Goal: Information Seeking & Learning: Check status

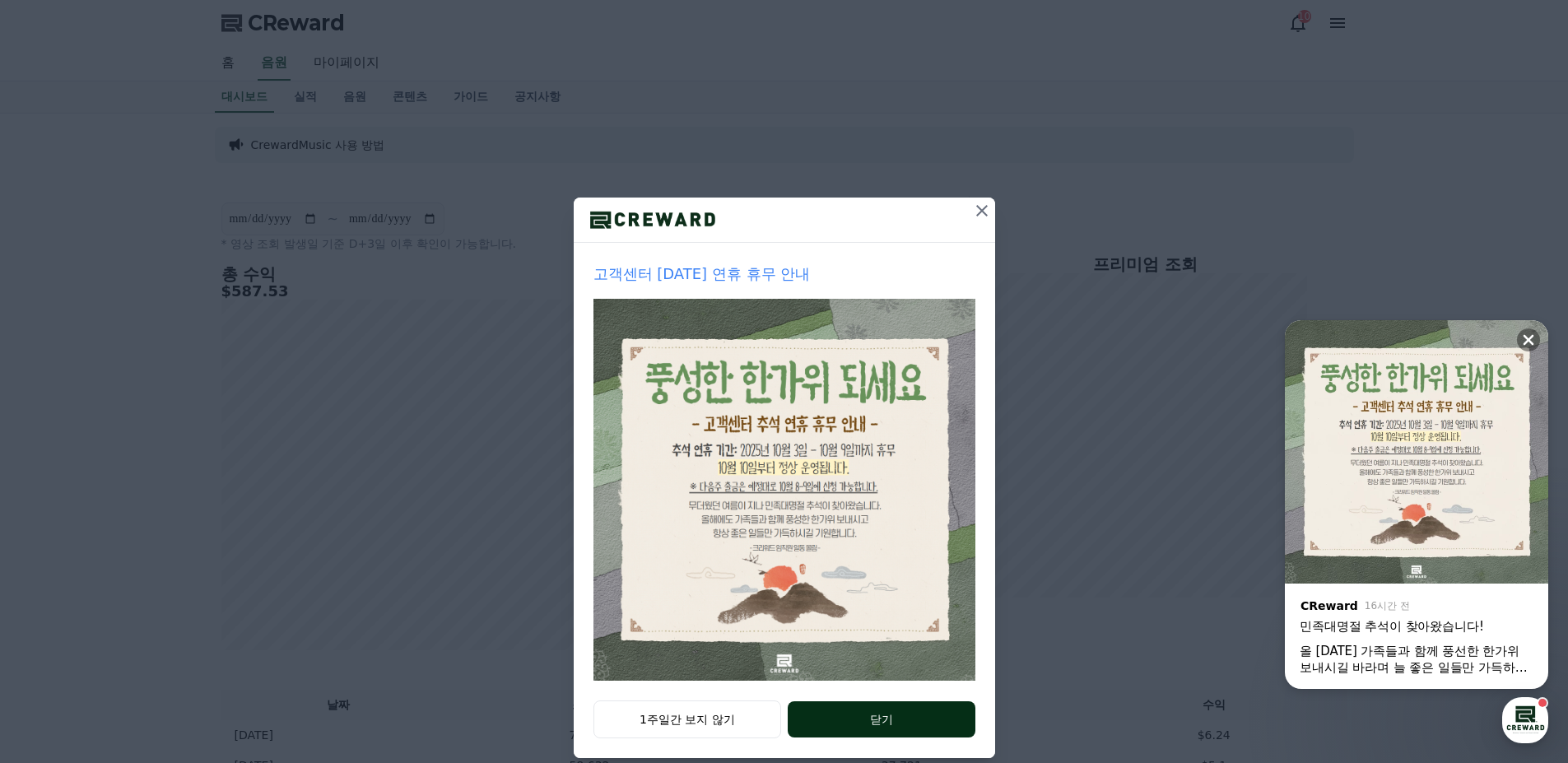
click at [883, 713] on button "닫기" at bounding box center [881, 719] width 187 height 36
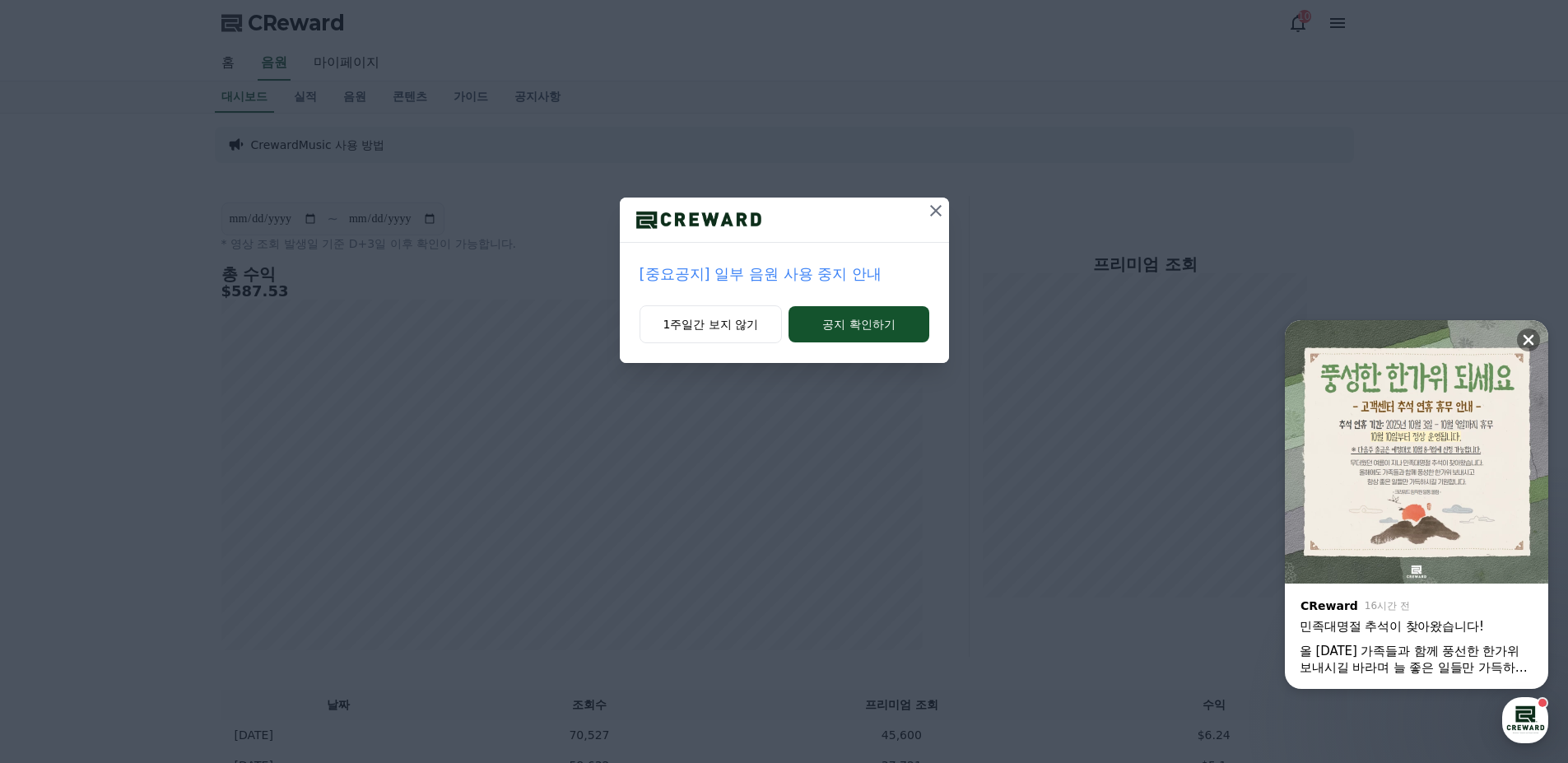
click at [770, 278] on p "[중요공지] 일부 음원 사용 중지 안내" at bounding box center [784, 274] width 290 height 23
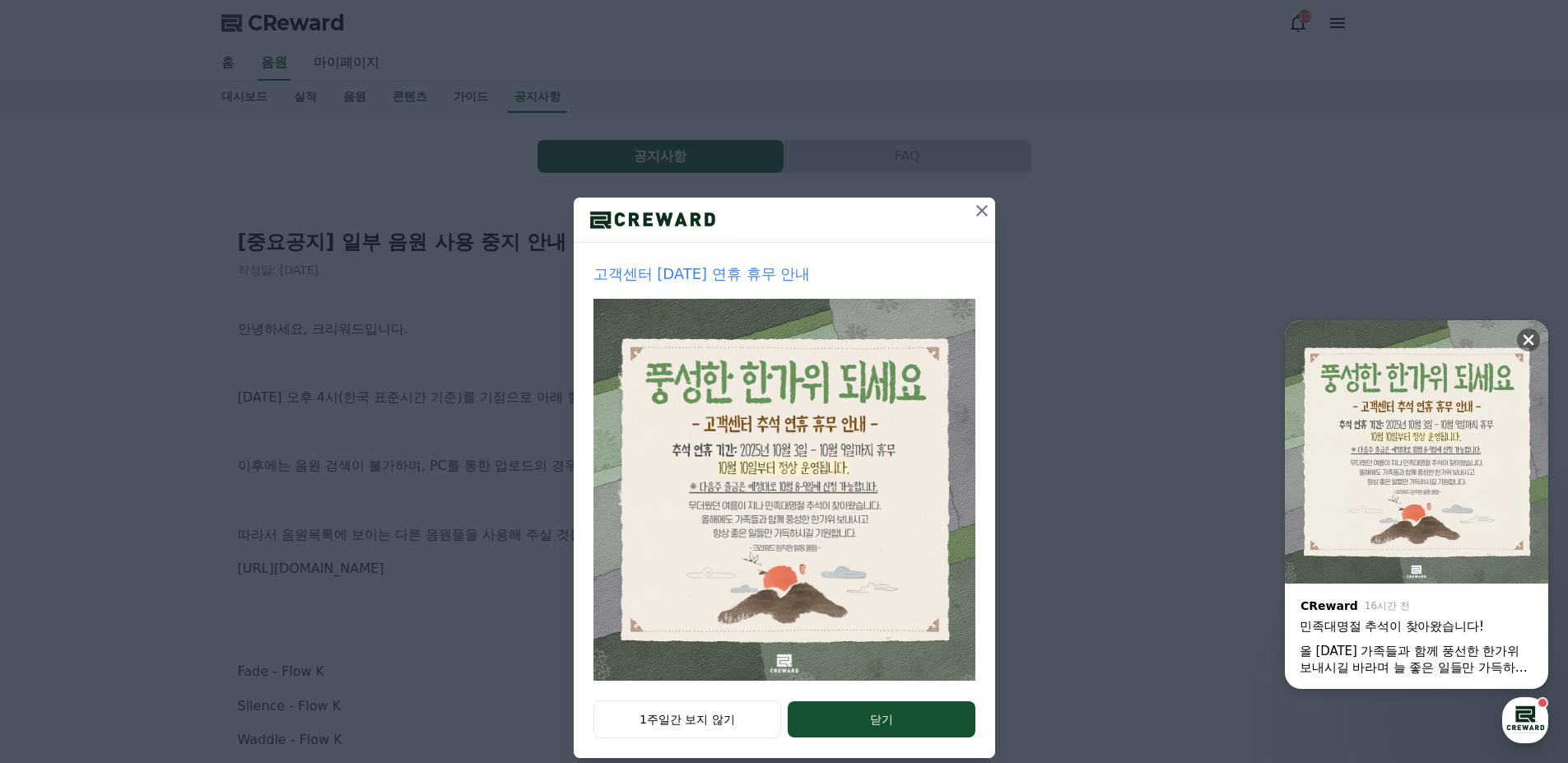
click at [972, 211] on icon at bounding box center [982, 211] width 19 height 19
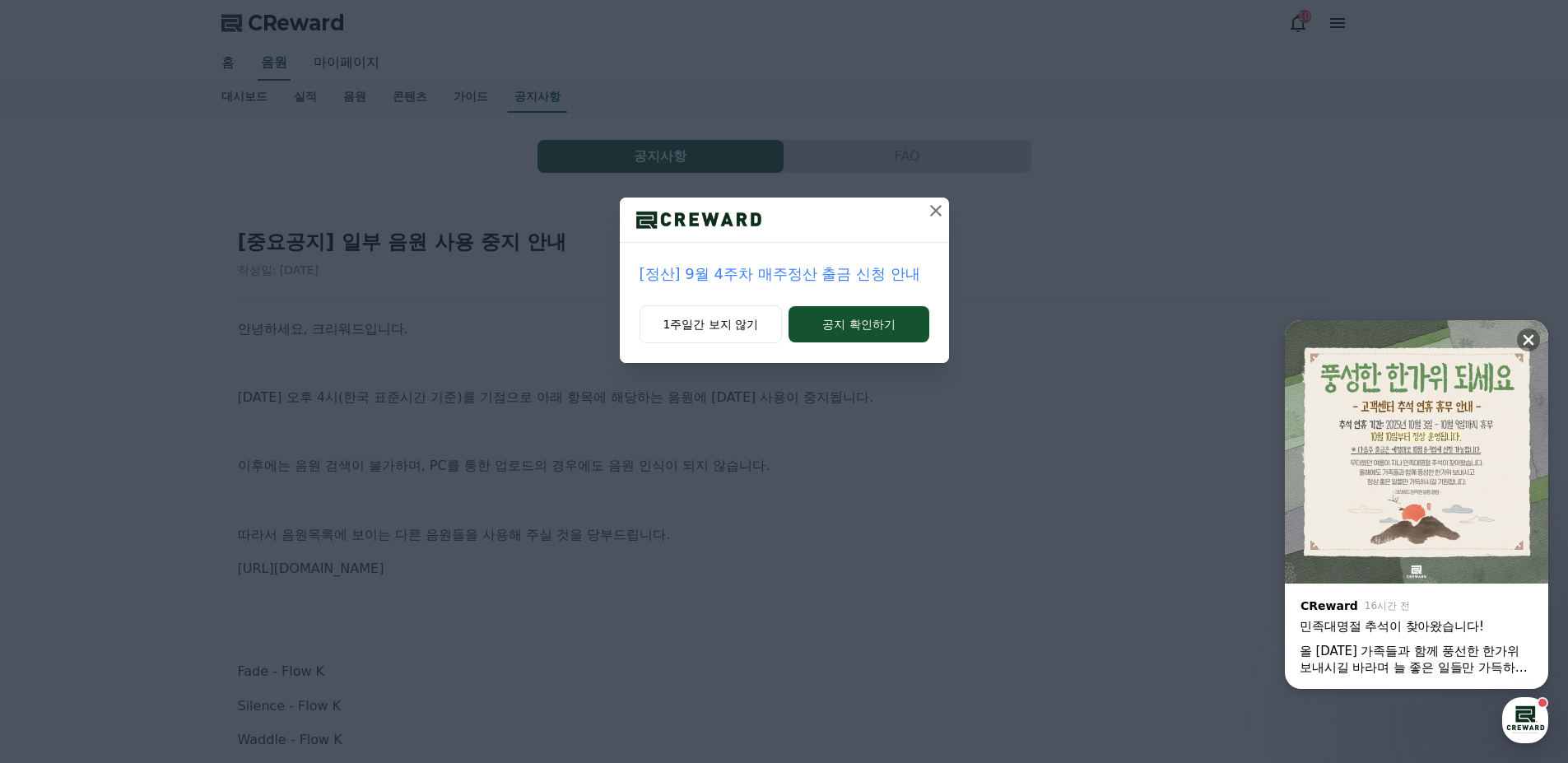
click at [930, 205] on icon at bounding box center [936, 211] width 19 height 19
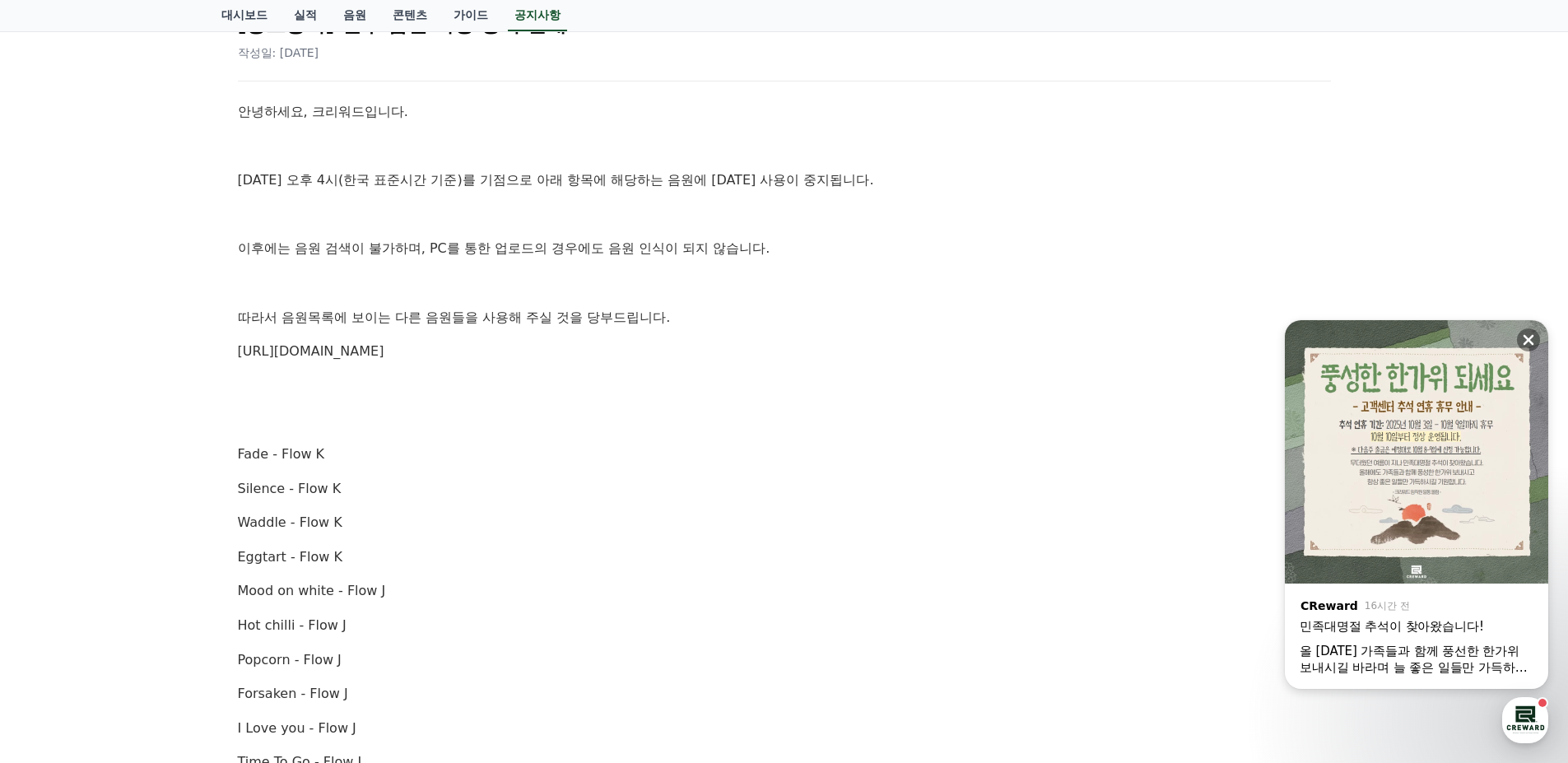
scroll to position [247, 0]
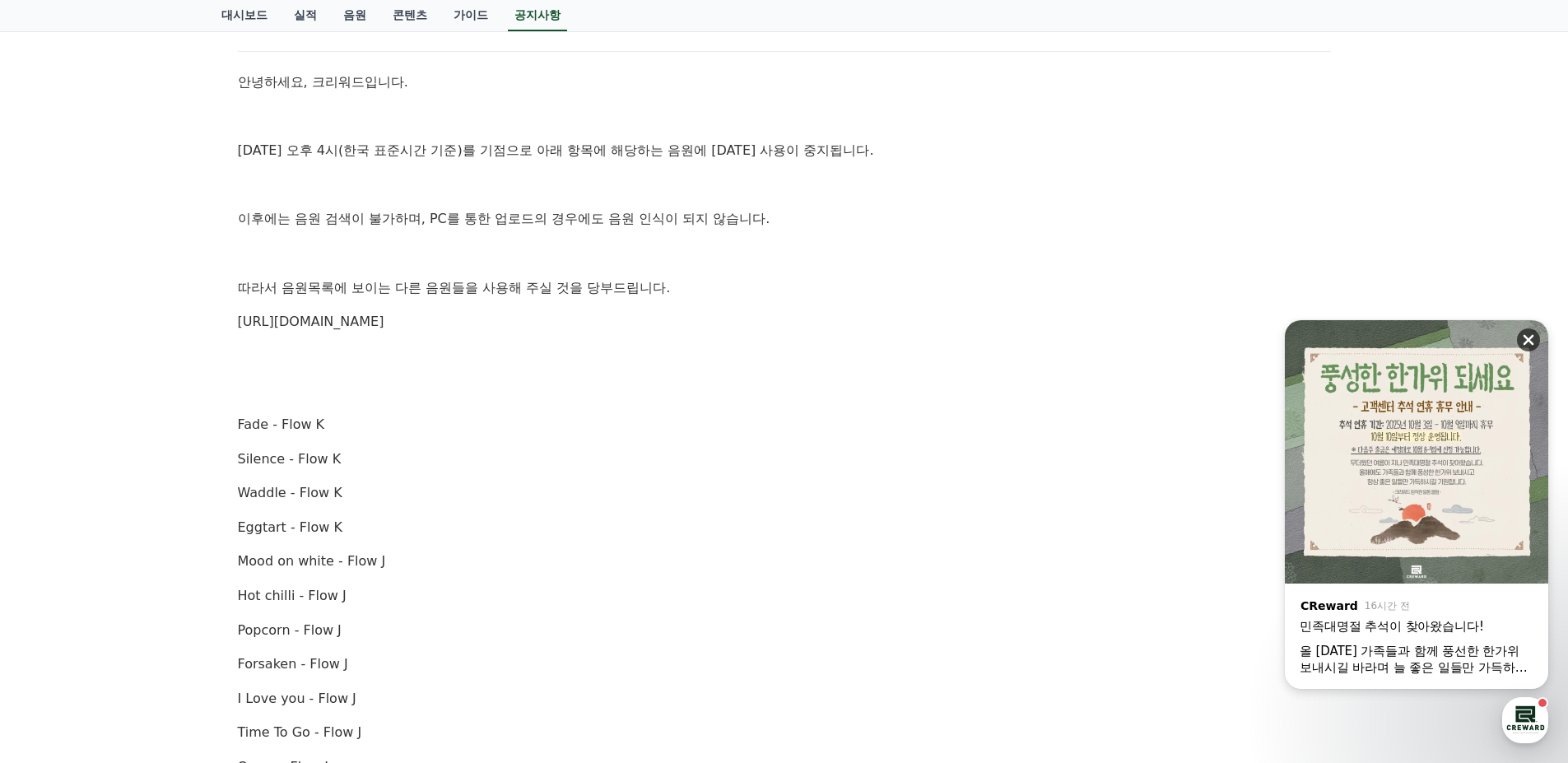
click at [1527, 342] on icon at bounding box center [1529, 340] width 11 height 11
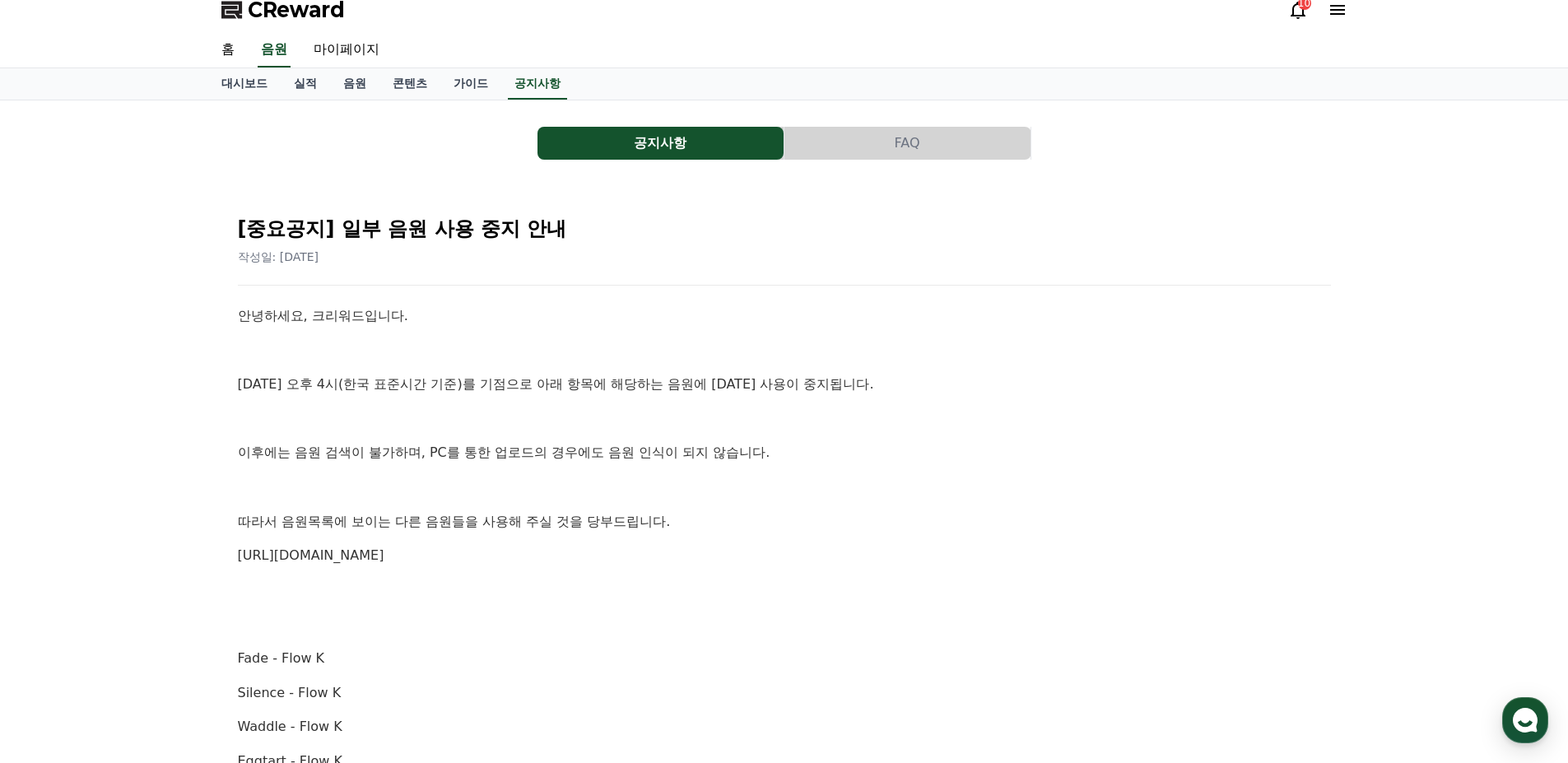
scroll to position [0, 0]
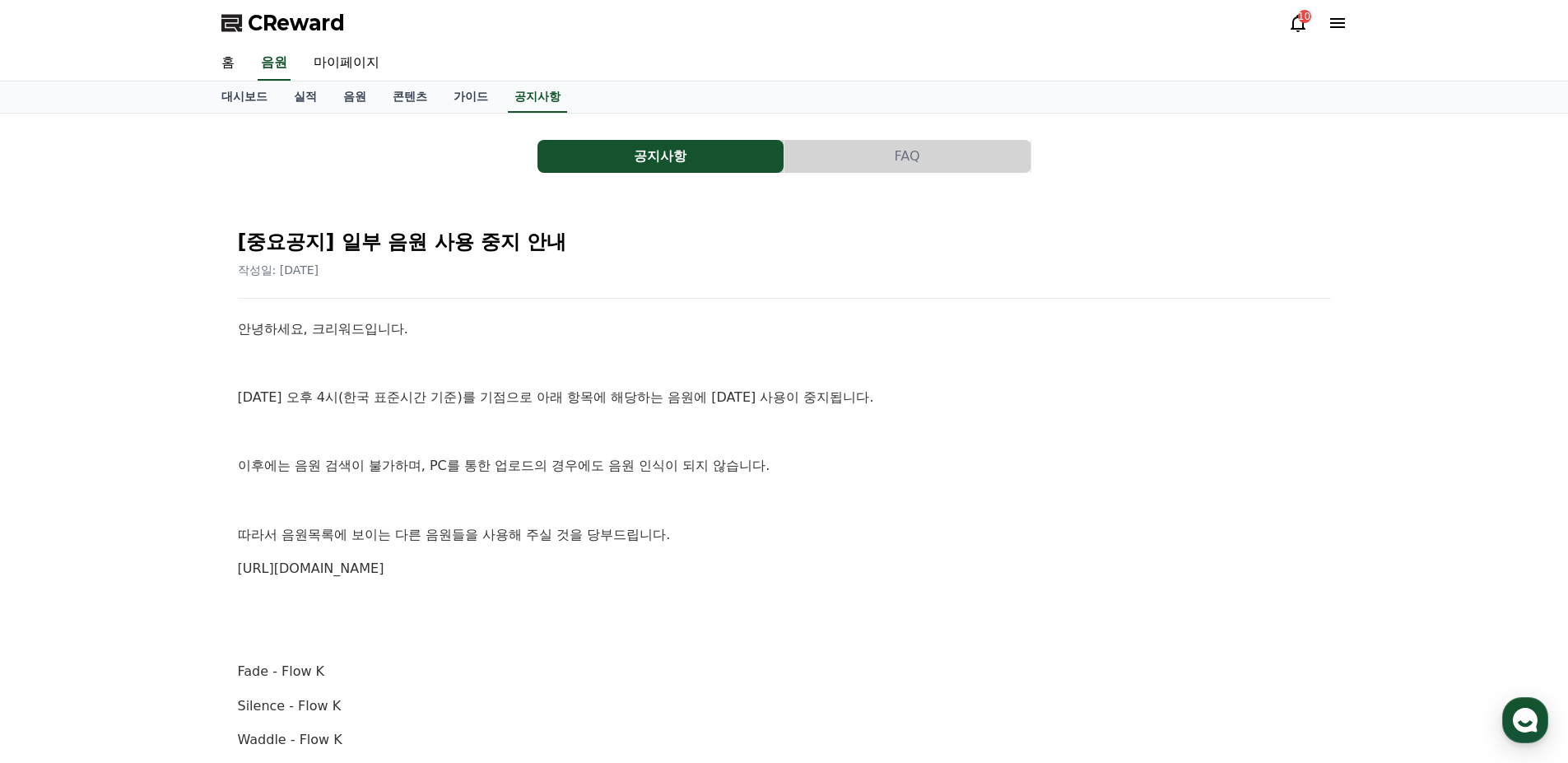
click at [288, 28] on span "CReward" at bounding box center [296, 23] width 97 height 26
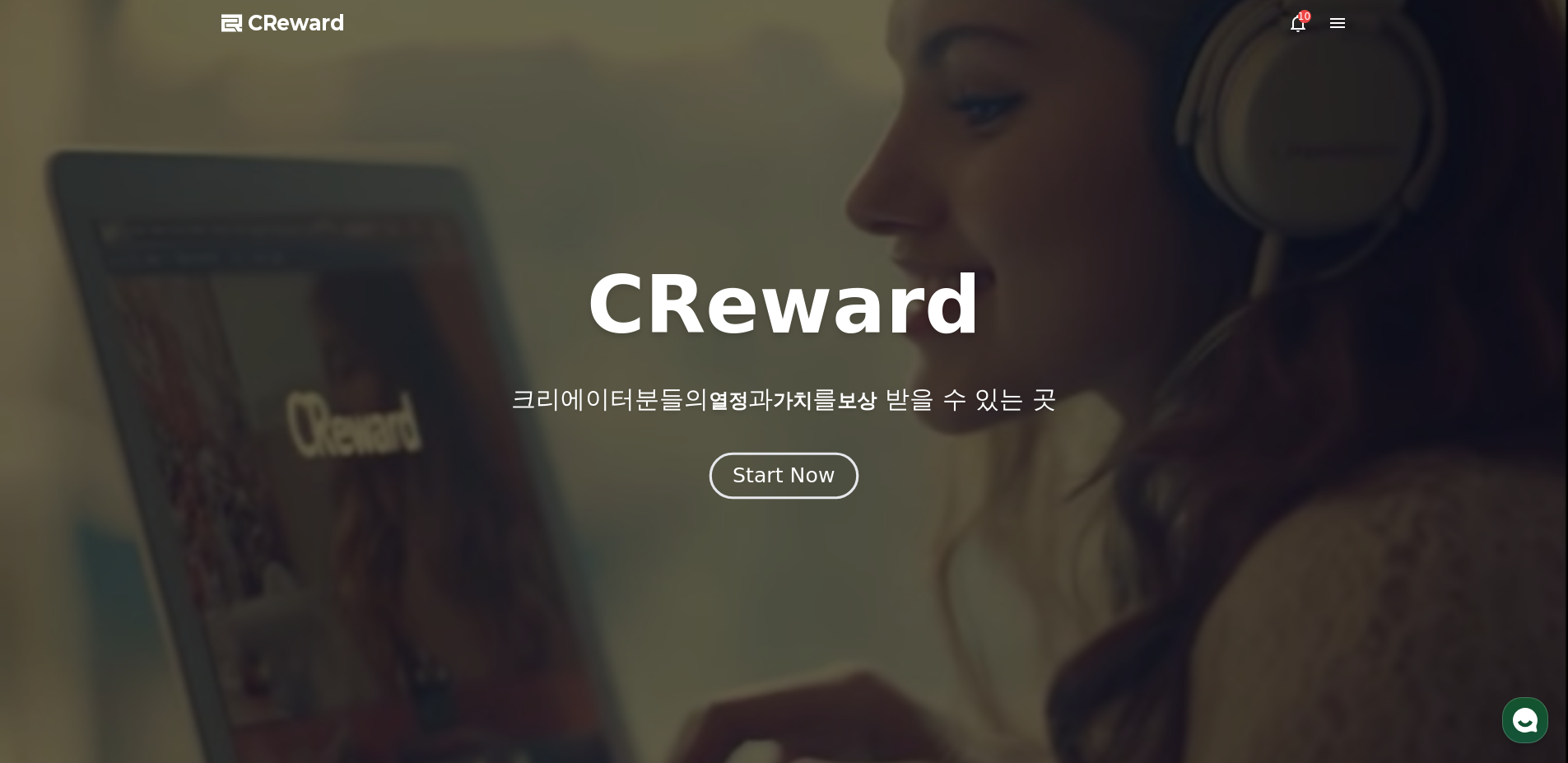
click at [745, 471] on div "Start Now" at bounding box center [784, 476] width 102 height 28
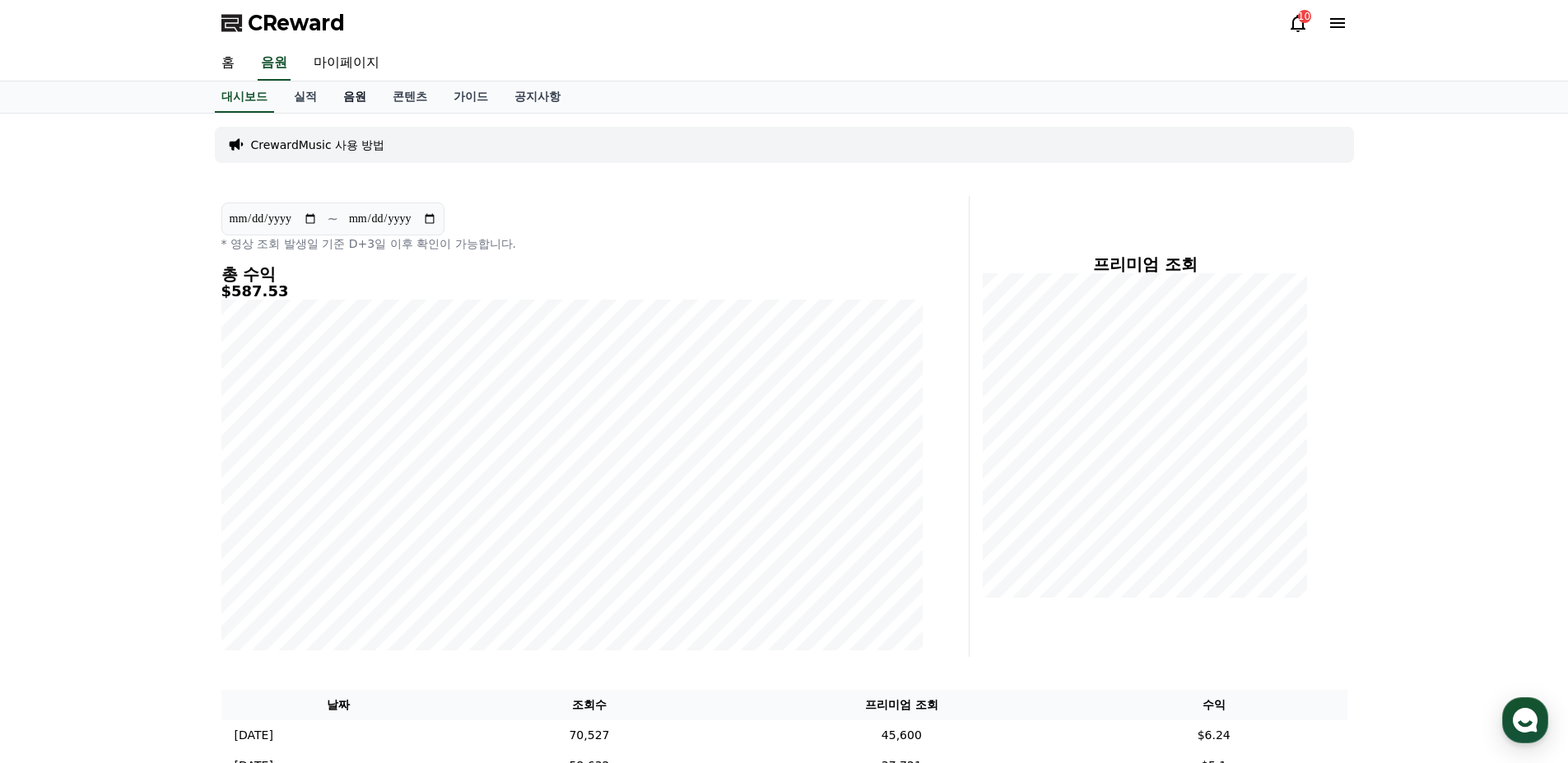
click at [346, 100] on link "음원" at bounding box center [355, 96] width 49 height 31
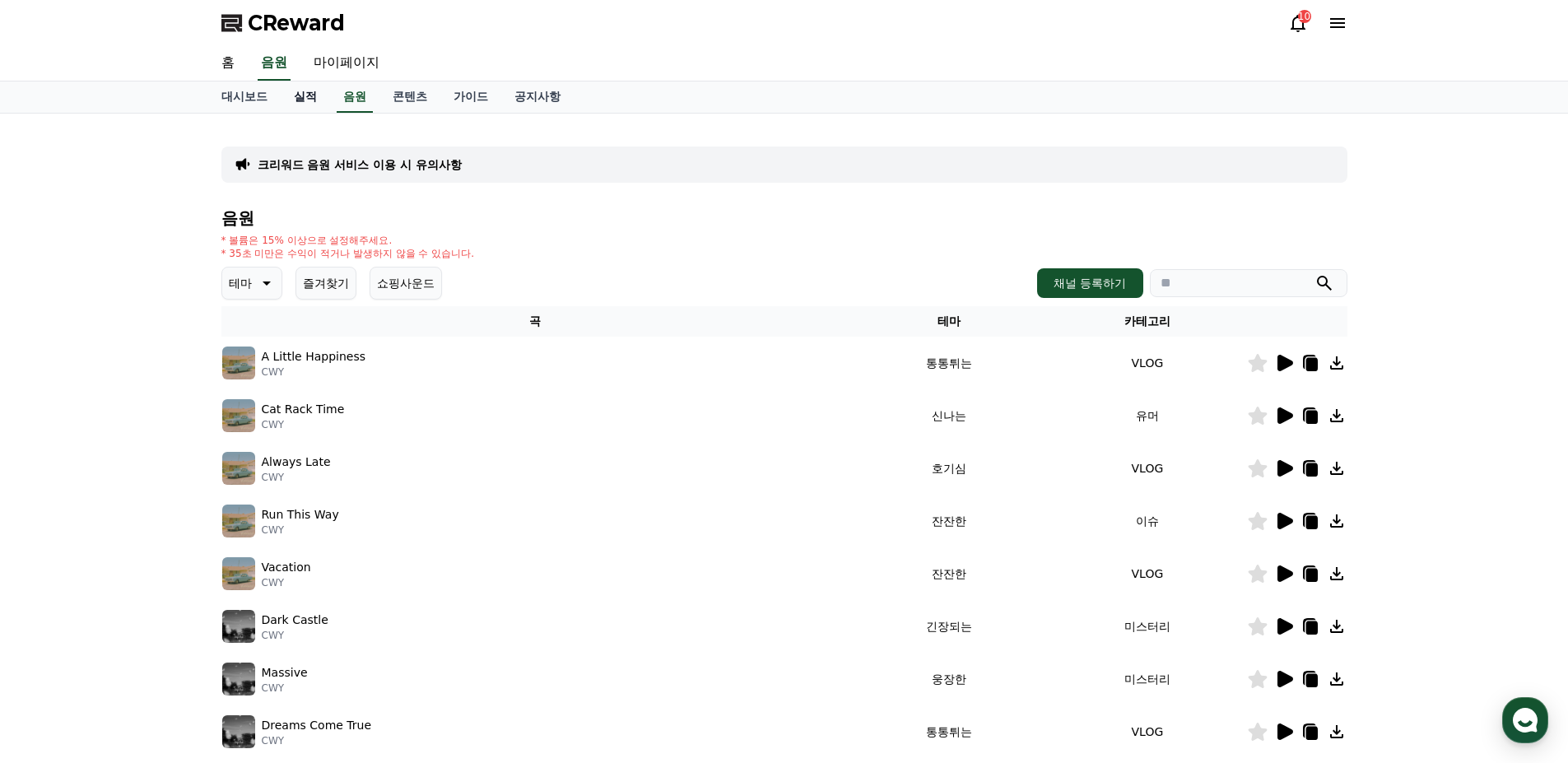
click at [316, 100] on link "실적" at bounding box center [306, 96] width 49 height 31
